Goal: Information Seeking & Learning: Learn about a topic

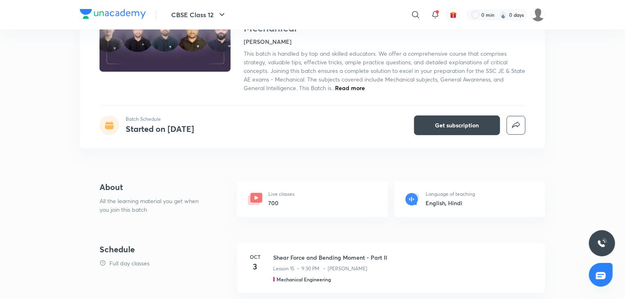
scroll to position [52, 0]
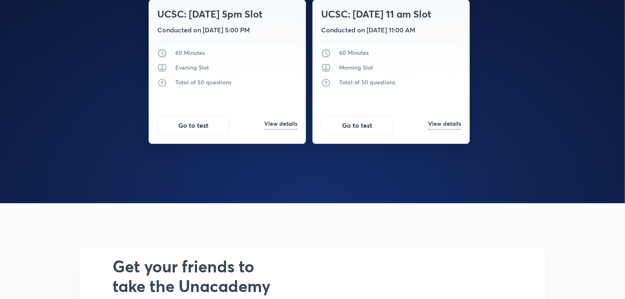
scroll to position [1187, 0]
